Goal: Task Accomplishment & Management: Manage account settings

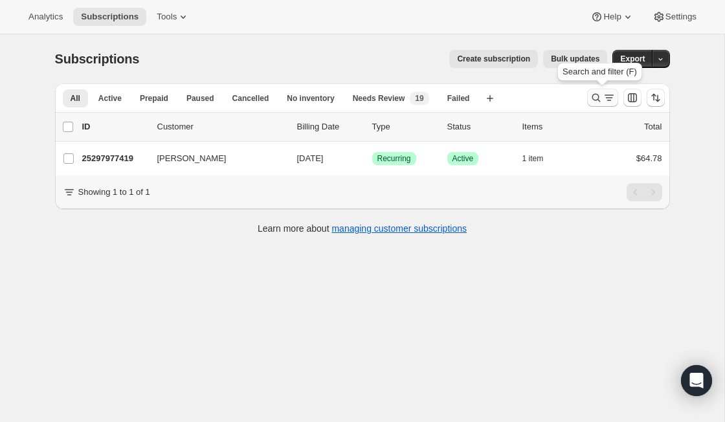
click at [603, 102] on icon "Search and filter results" at bounding box center [609, 97] width 13 height 13
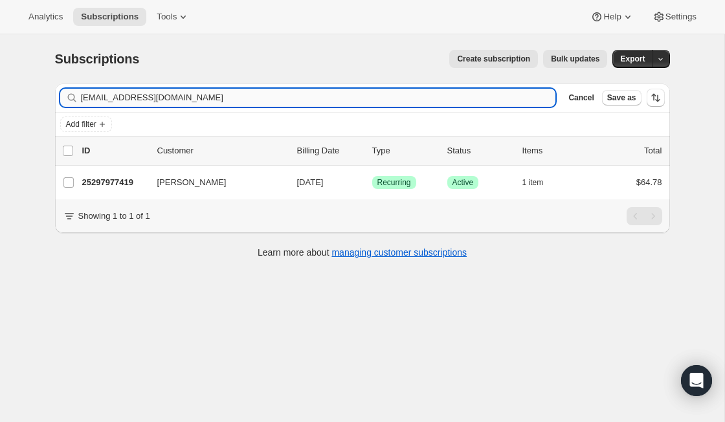
click at [221, 96] on input "[EMAIL_ADDRESS][DOMAIN_NAME]" at bounding box center [318, 98] width 475 height 18
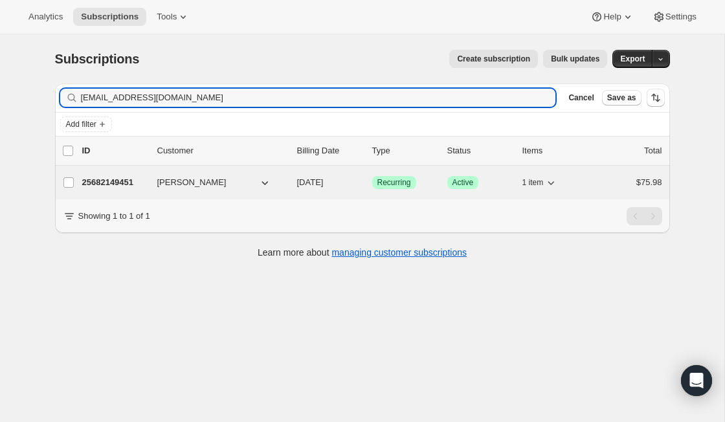
type input "[EMAIL_ADDRESS][DOMAIN_NAME]"
click at [119, 179] on p "25682149451" at bounding box center [114, 182] width 65 height 13
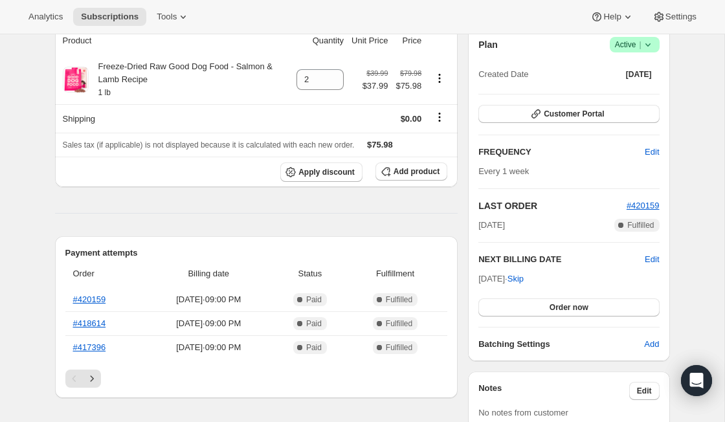
scroll to position [39, 0]
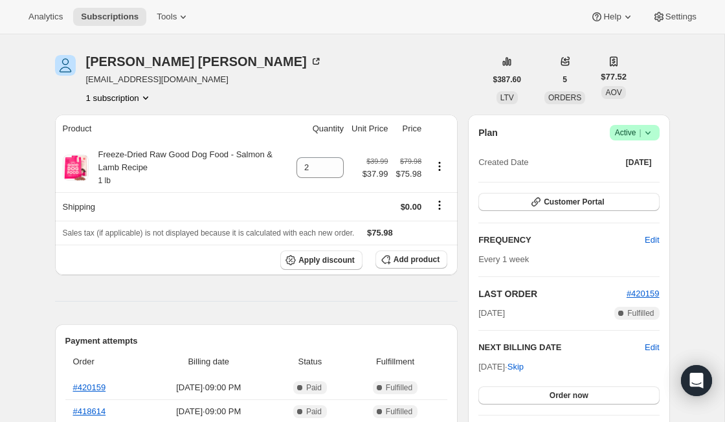
click at [649, 136] on icon at bounding box center [648, 132] width 13 height 13
click at [643, 187] on button "Cancel subscription" at bounding box center [629, 180] width 81 height 21
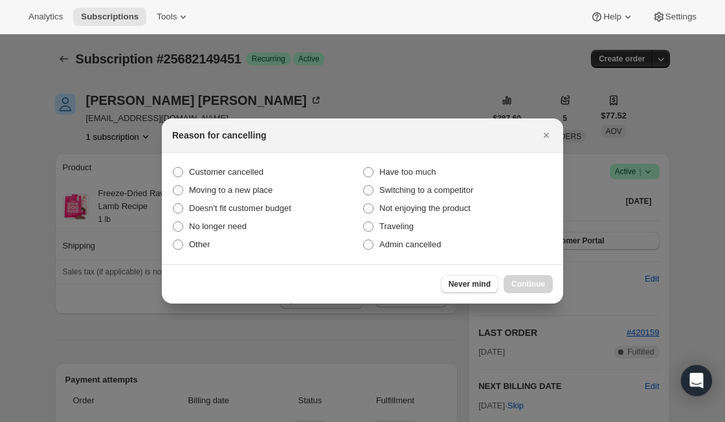
scroll to position [0, 0]
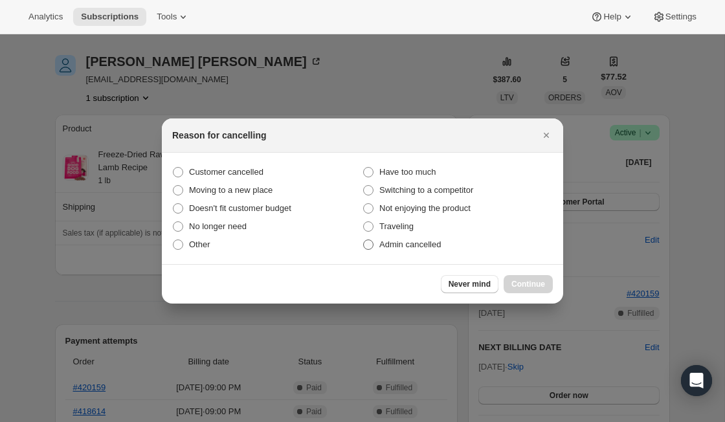
click at [405, 245] on span "Admin cancelled" at bounding box center [410, 245] width 62 height 10
click at [364, 240] on input "Admin cancelled" at bounding box center [363, 240] width 1 height 1
radio input "true"
click at [526, 279] on button "Continue" at bounding box center [528, 284] width 49 height 18
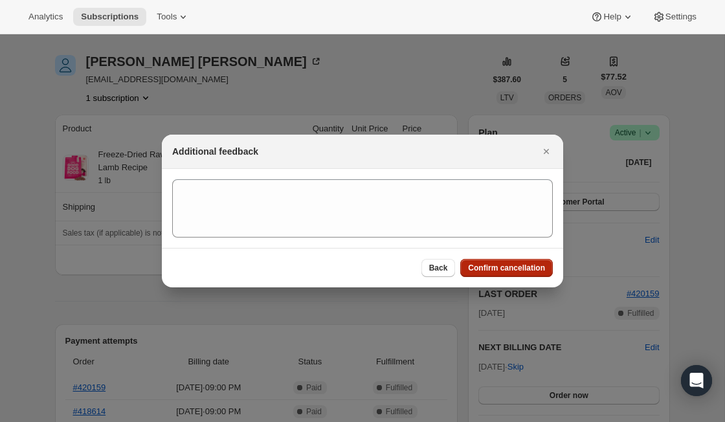
click at [523, 275] on button "Confirm cancellation" at bounding box center [506, 268] width 93 height 18
